Goal: Check status: Check status

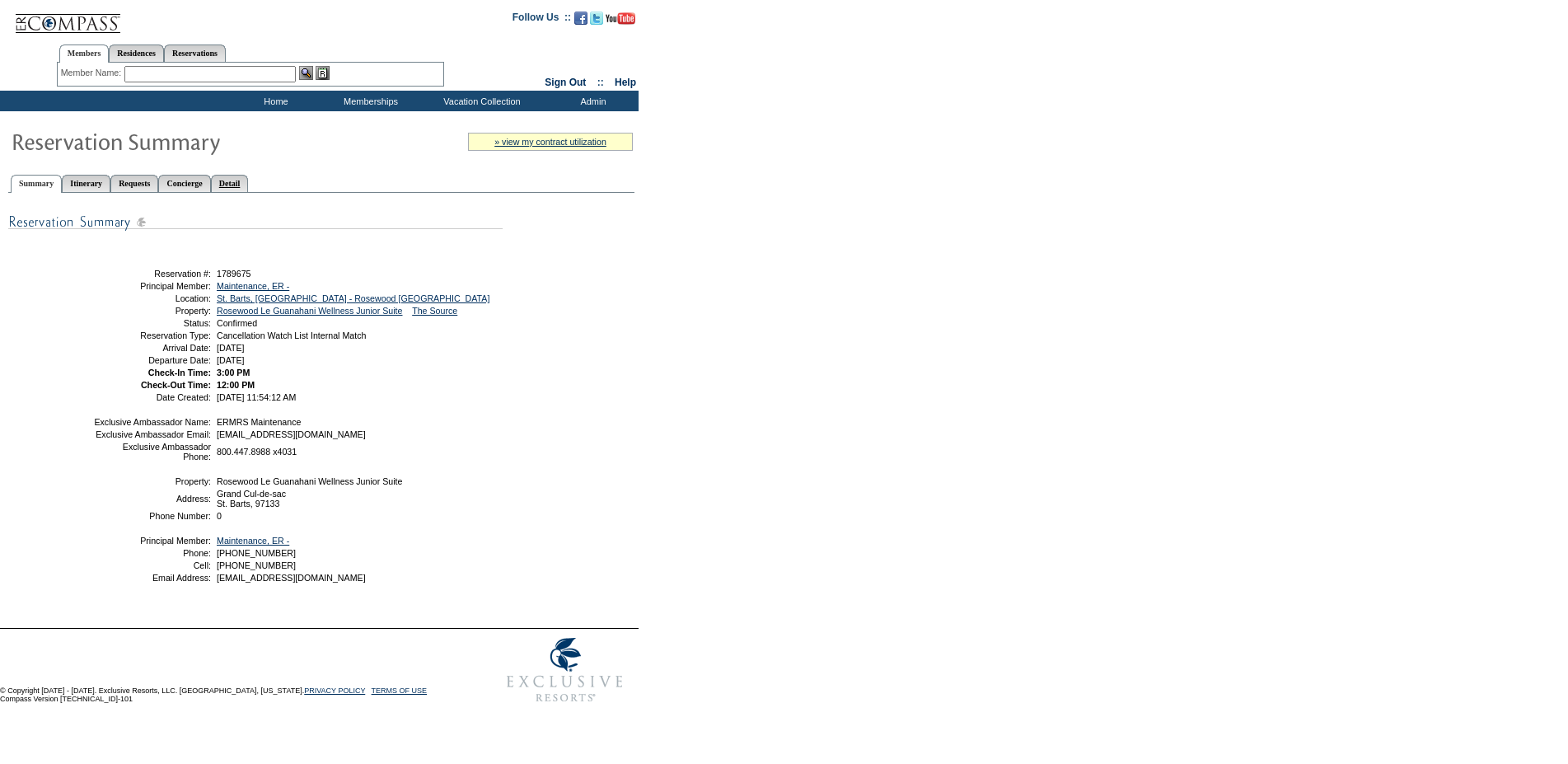
click at [249, 187] on link "Detail" at bounding box center [230, 183] width 38 height 17
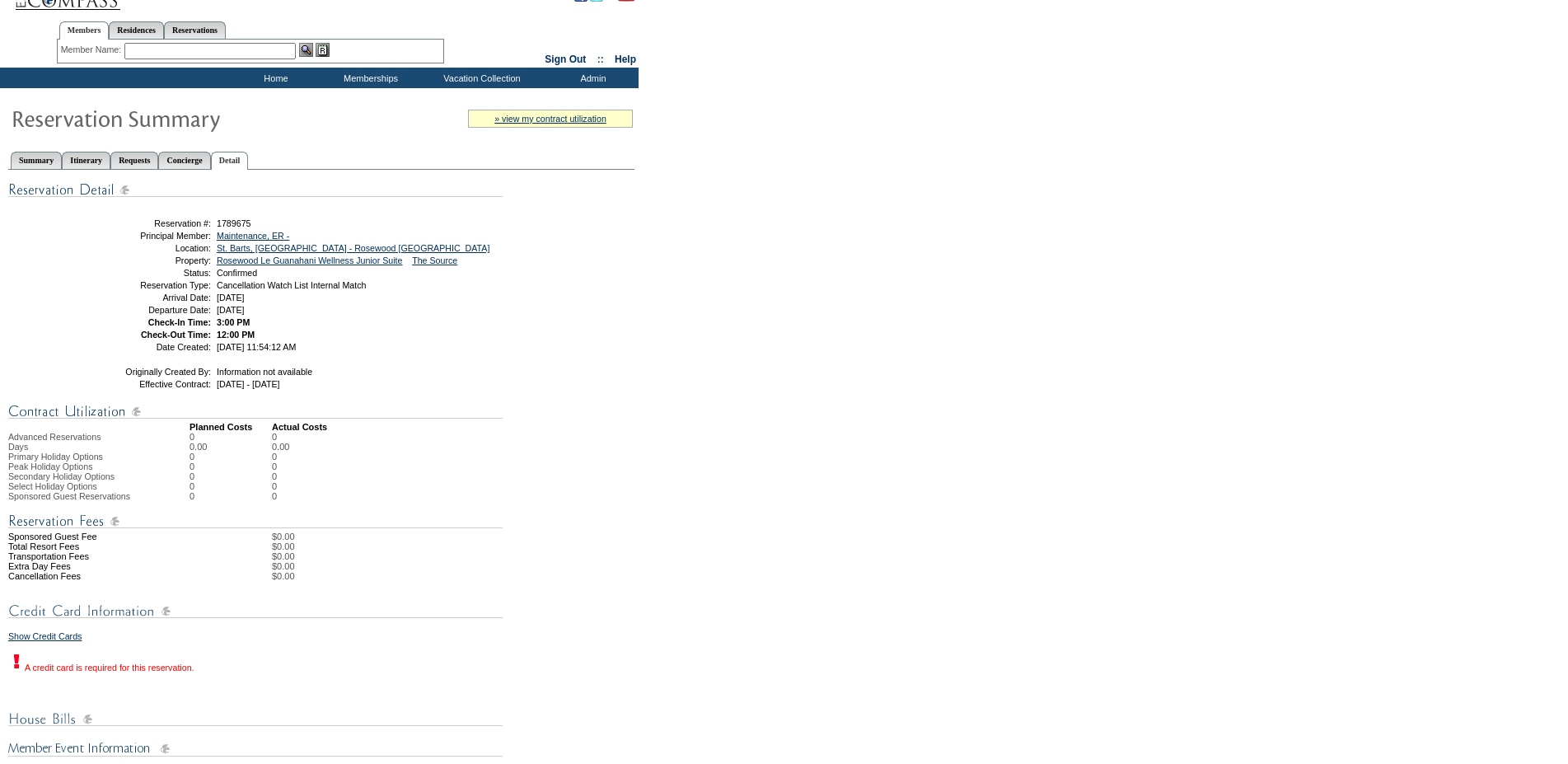
scroll to position [17, 0]
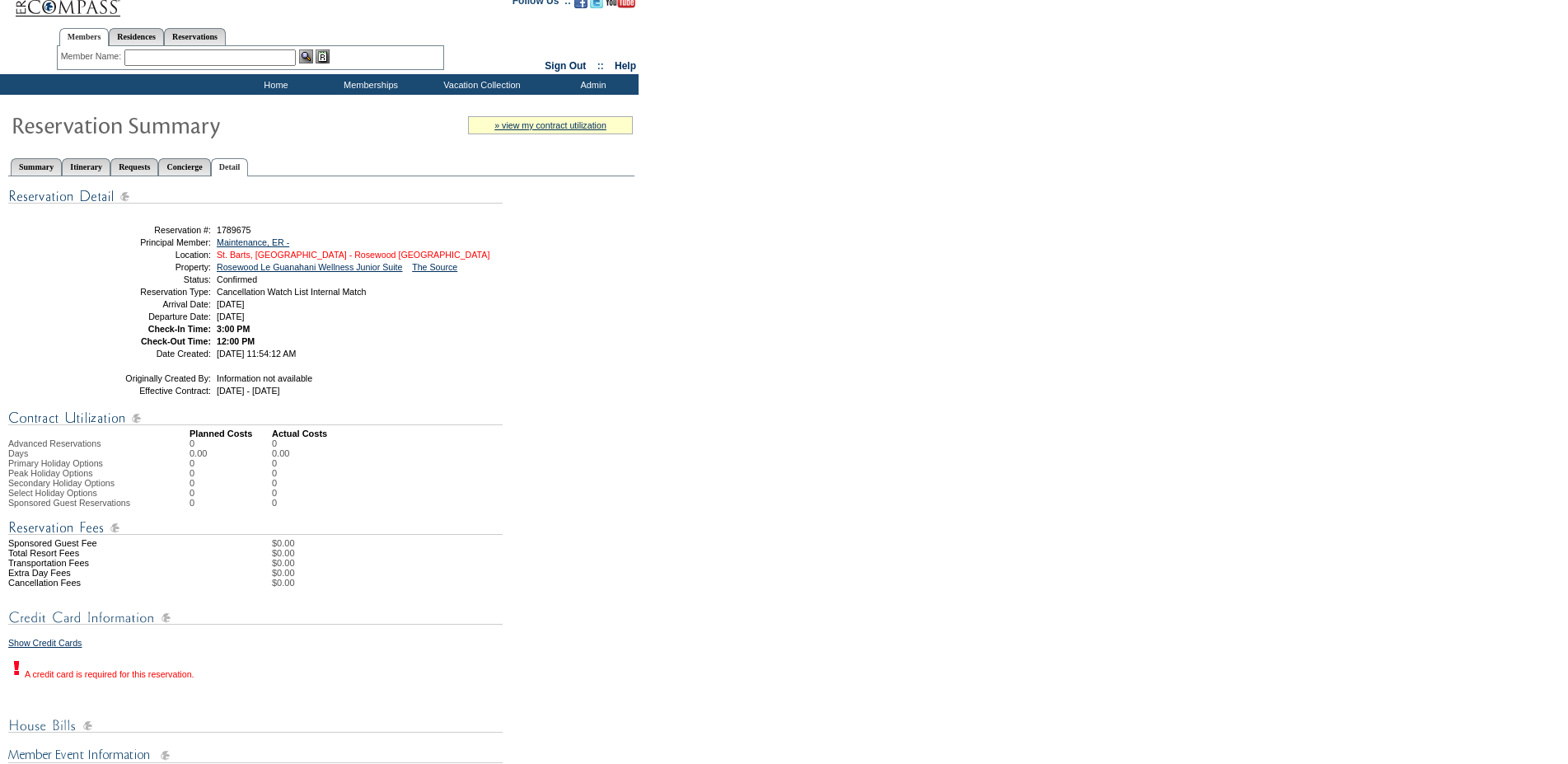
click at [243, 254] on link "St. Barts, [GEOGRAPHIC_DATA] - Rosewood [GEOGRAPHIC_DATA]" at bounding box center [353, 254] width 273 height 10
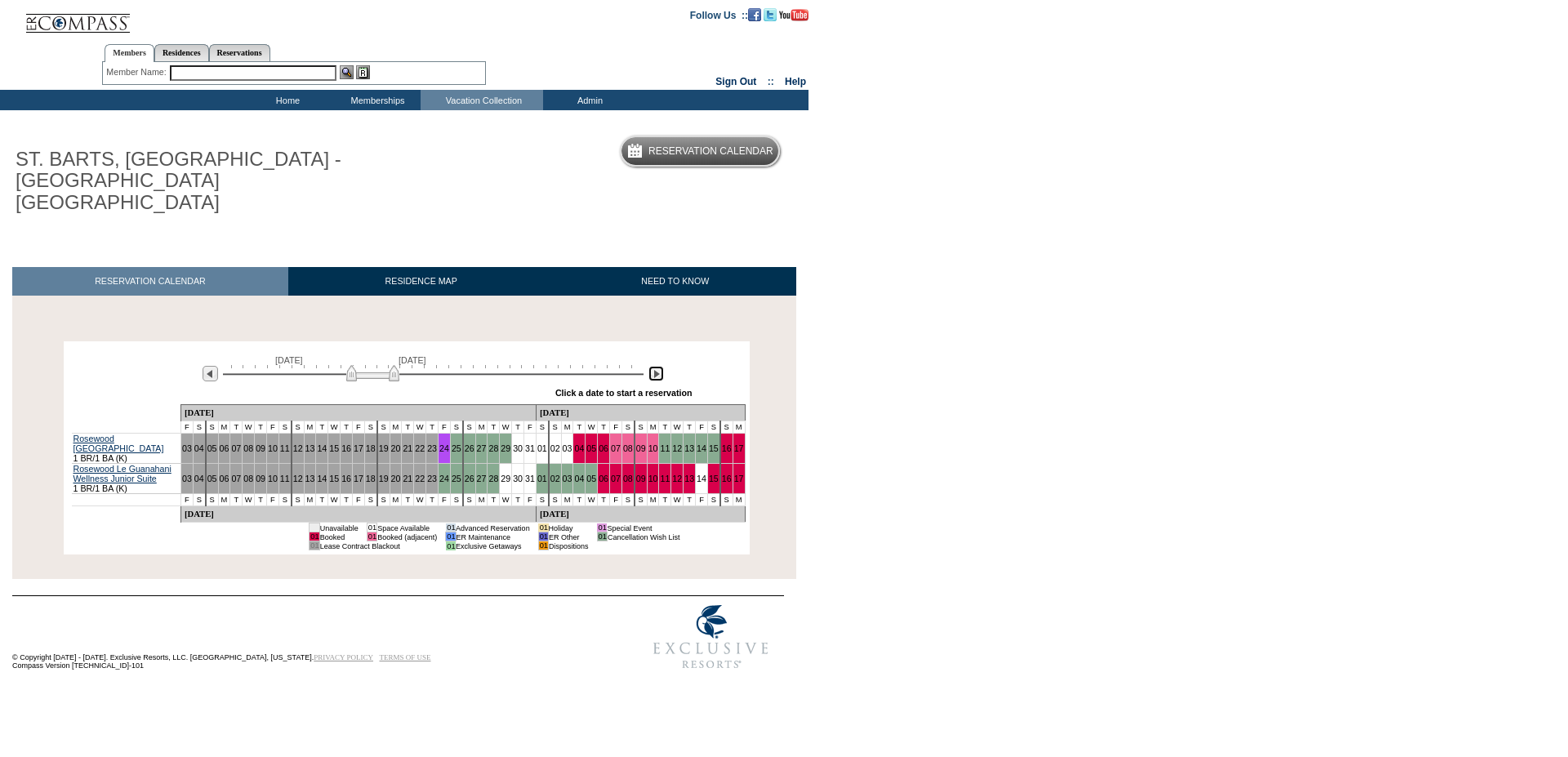
click at [658, 366] on img at bounding box center [656, 374] width 16 height 16
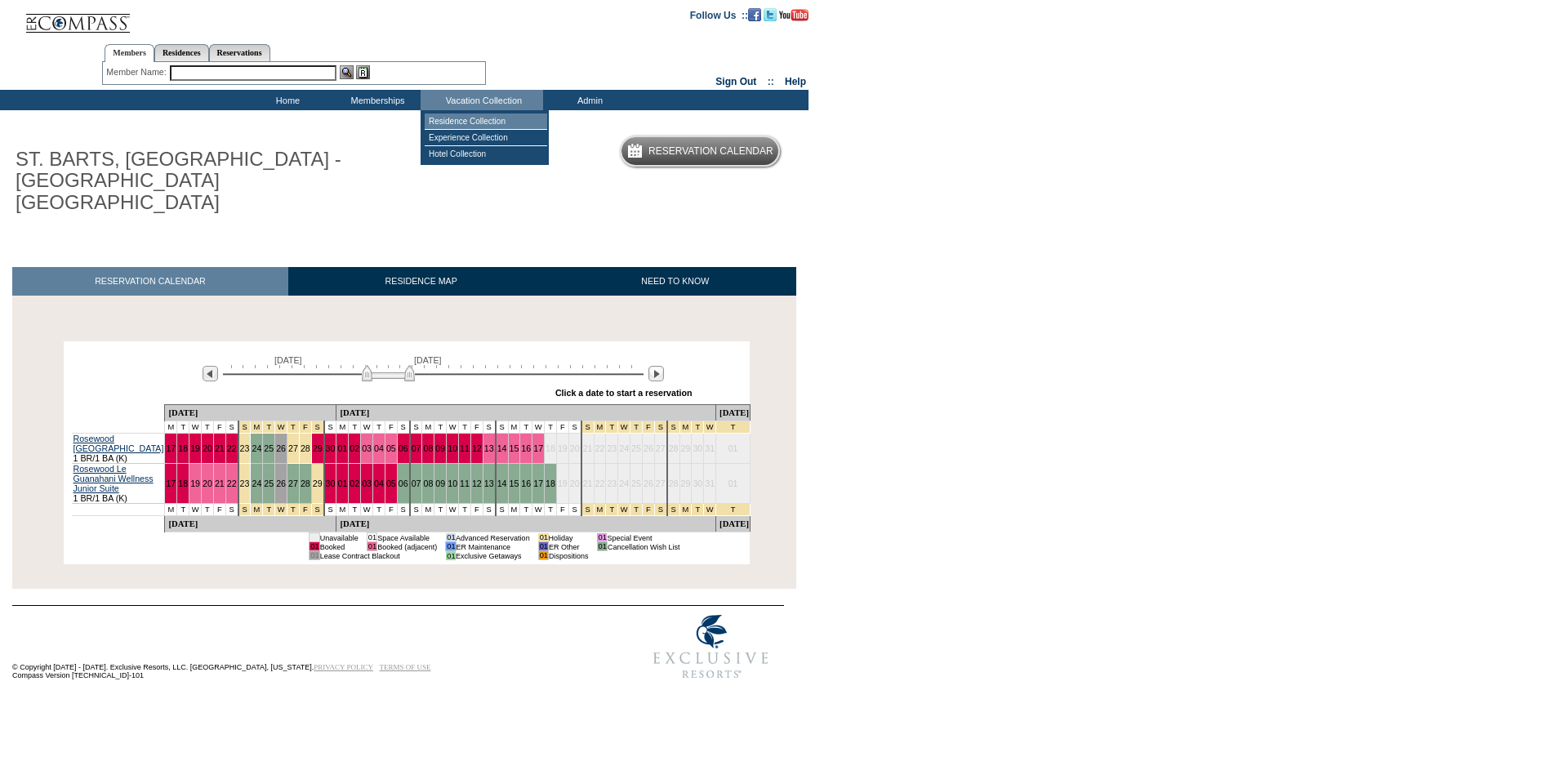
click at [462, 121] on td "Residence Collection" at bounding box center [486, 122] width 123 height 17
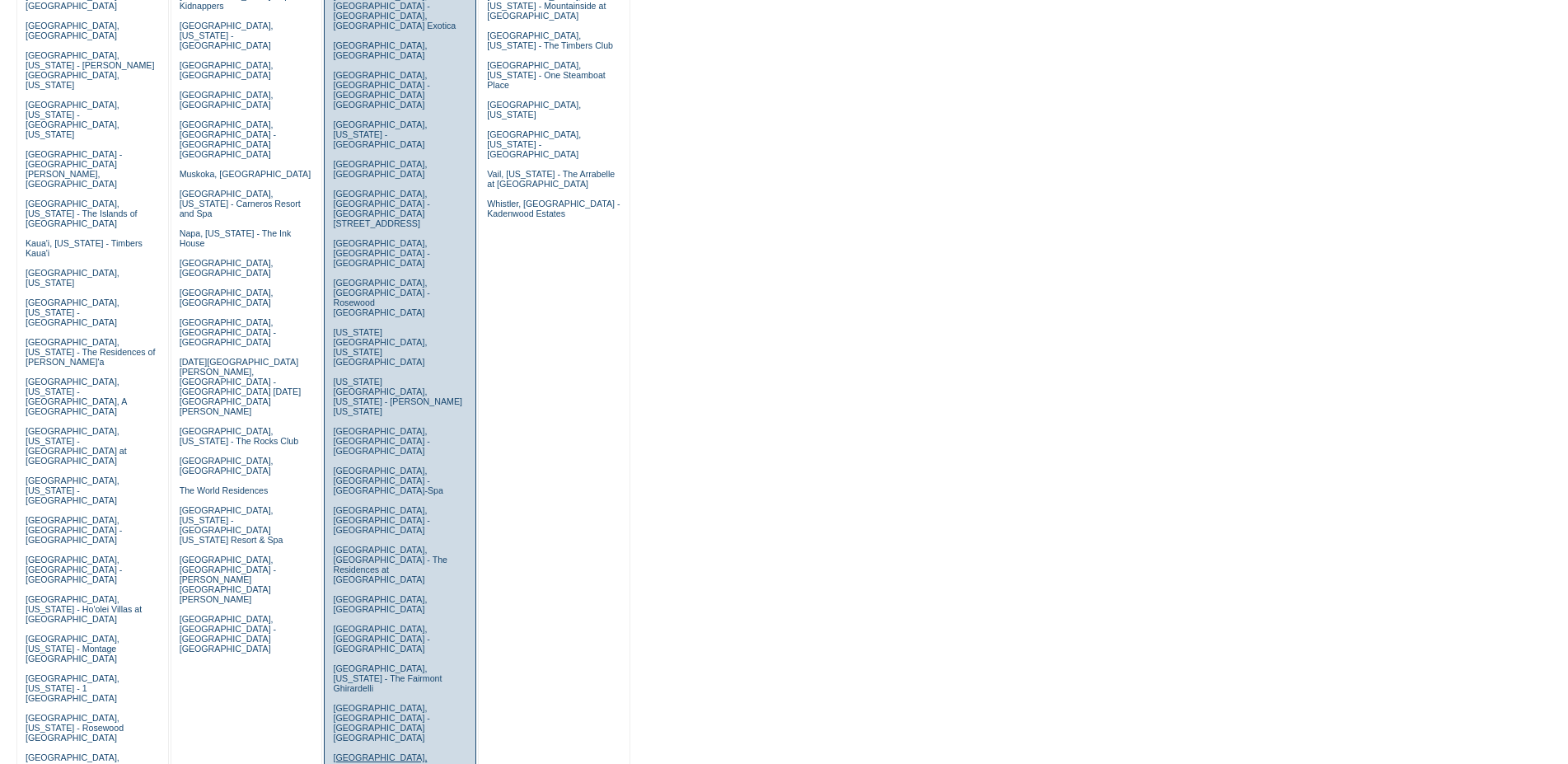
scroll to position [420, 0]
click at [363, 620] on link "Rome, Italy - Hotel De La Ville" at bounding box center [381, 635] width 97 height 30
